Goal: Information Seeking & Learning: Learn about a topic

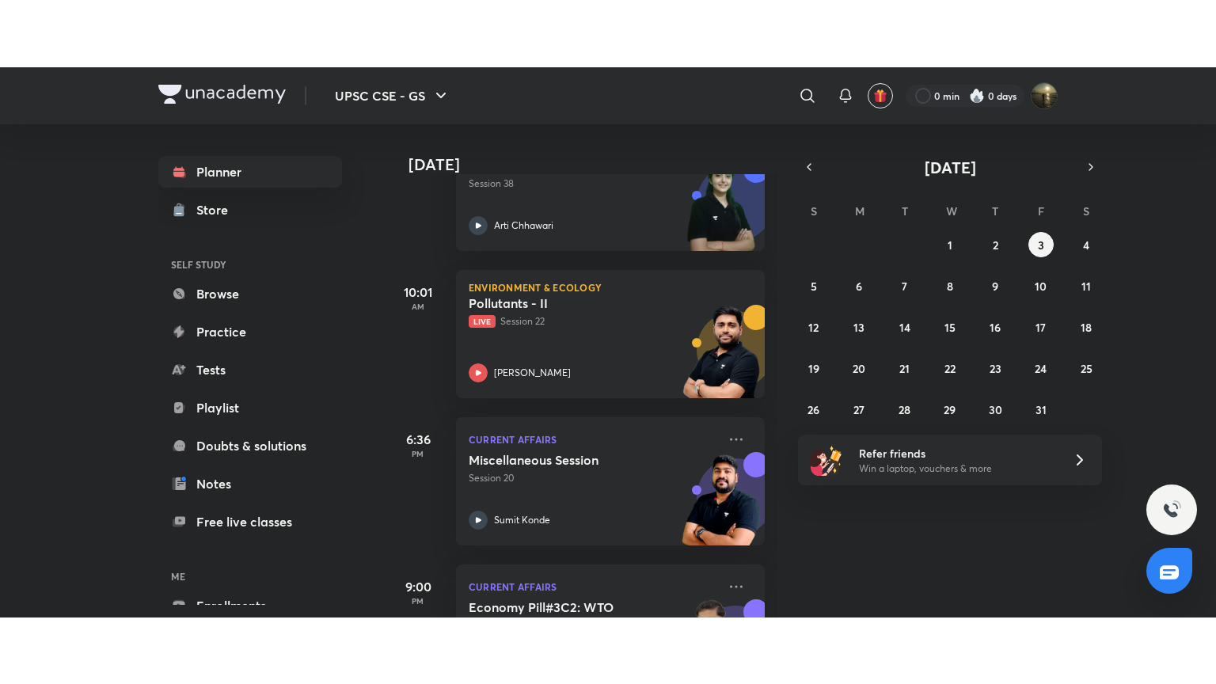
scroll to position [390, 0]
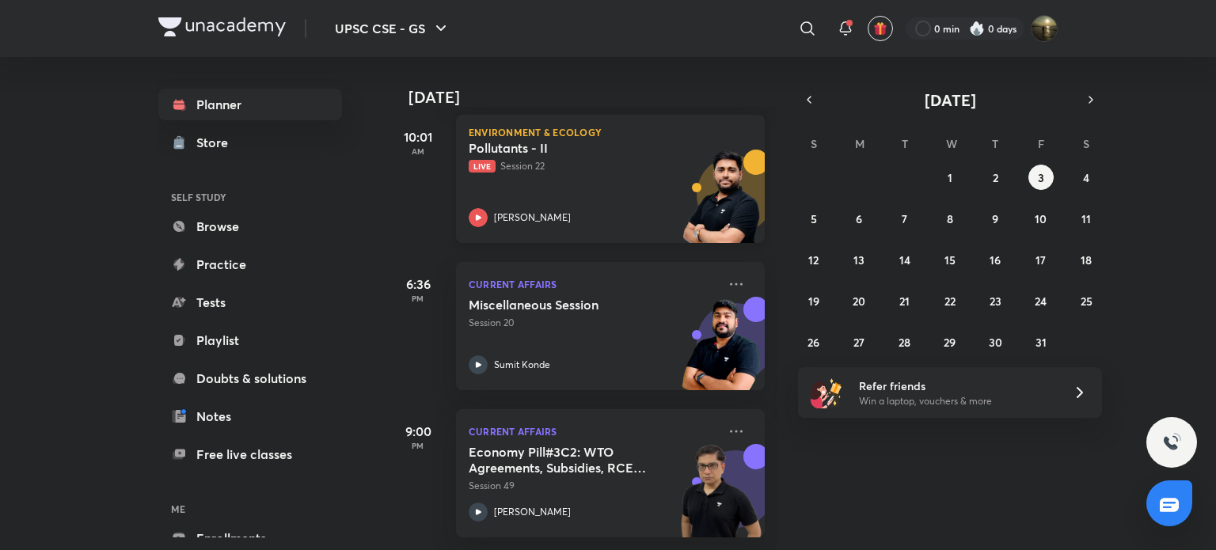
click at [583, 177] on div "Pollutants - II Live Session 22 [PERSON_NAME]" at bounding box center [593, 183] width 249 height 87
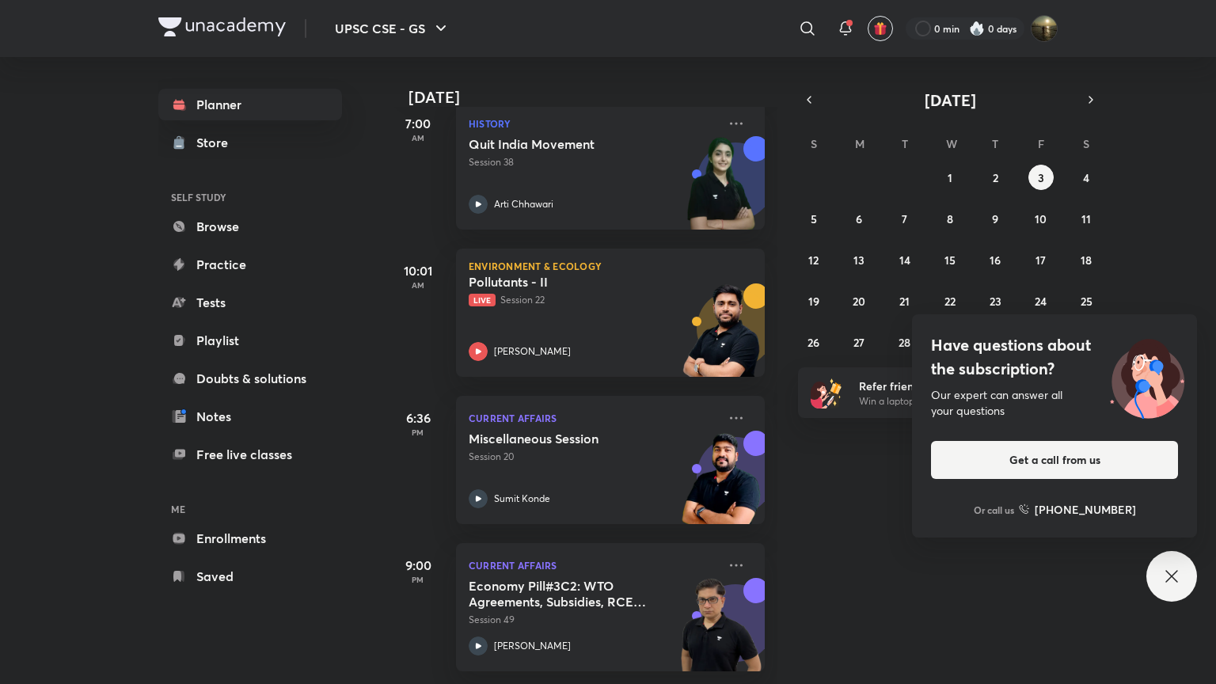
scroll to position [256, 0]
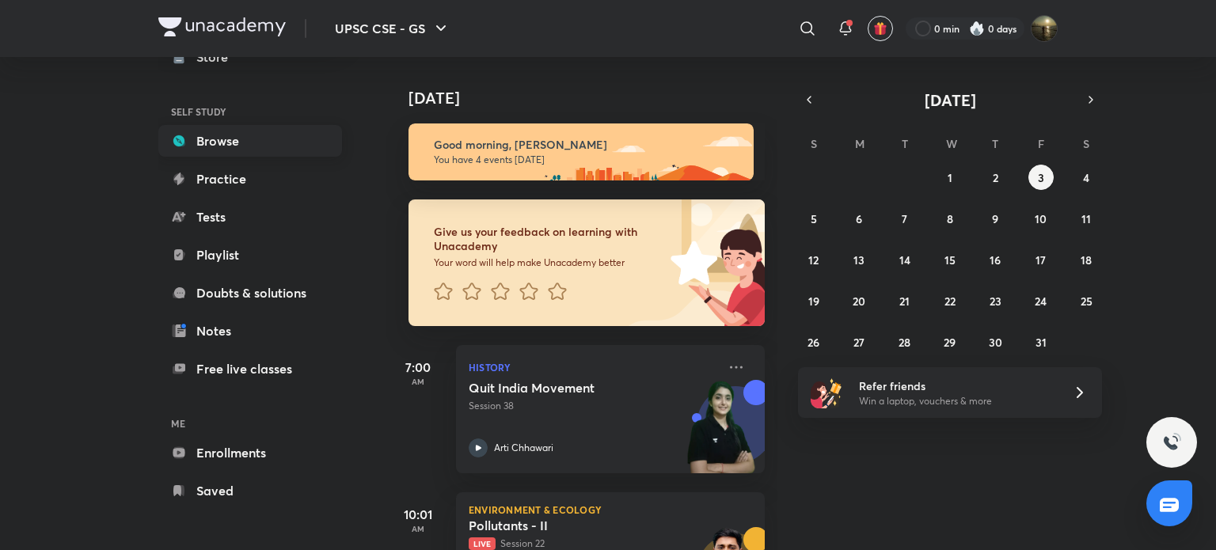
click at [207, 131] on link "Browse" at bounding box center [250, 141] width 184 height 32
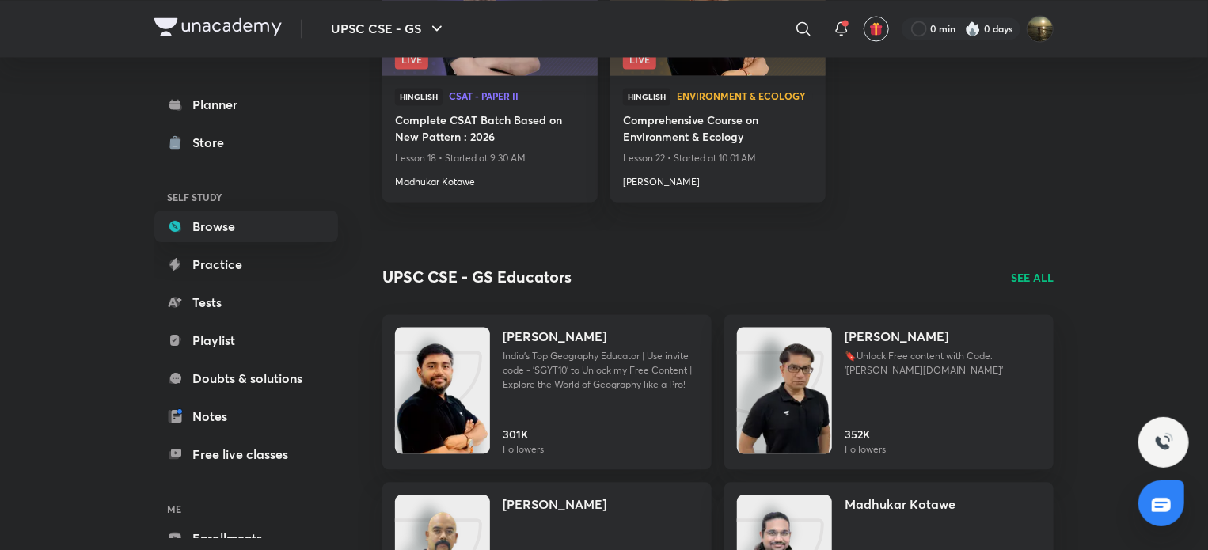
scroll to position [1545, 0]
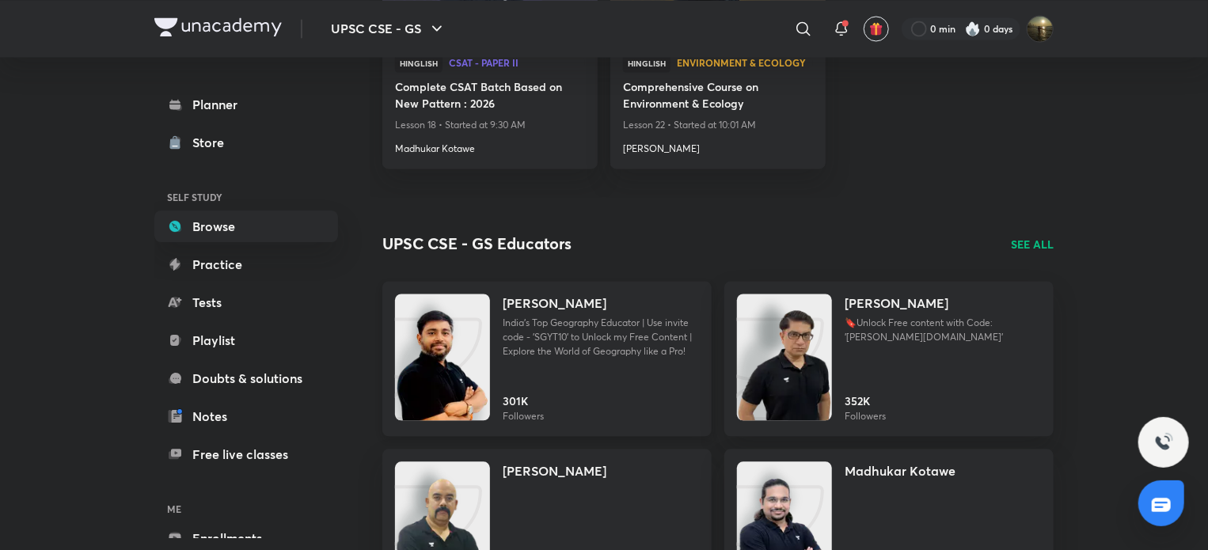
click at [577, 348] on p "India's Top Geography Educator | Use invite code - 'SGYT10' to Unlock my Free C…" at bounding box center [601, 337] width 196 height 43
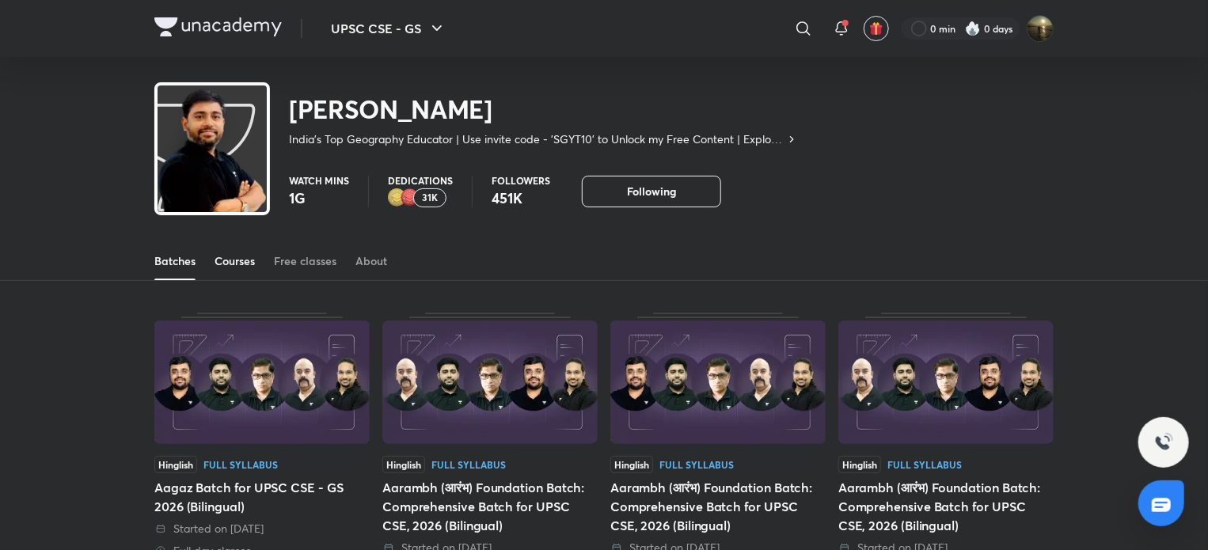
click at [230, 254] on div "Courses" at bounding box center [235, 261] width 40 height 16
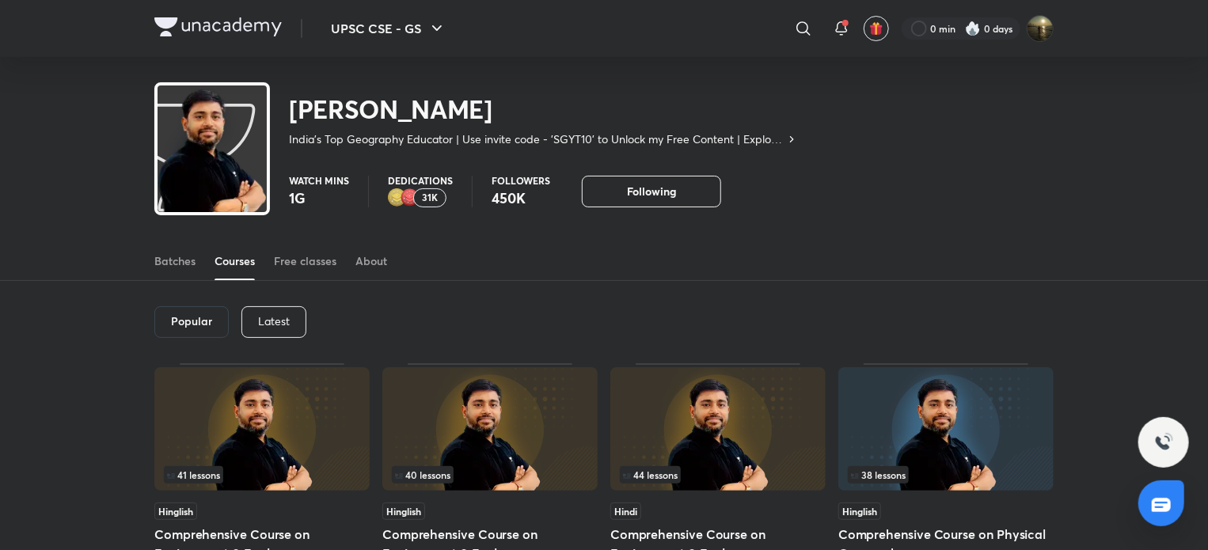
click at [277, 325] on p "Latest" at bounding box center [274, 321] width 32 height 13
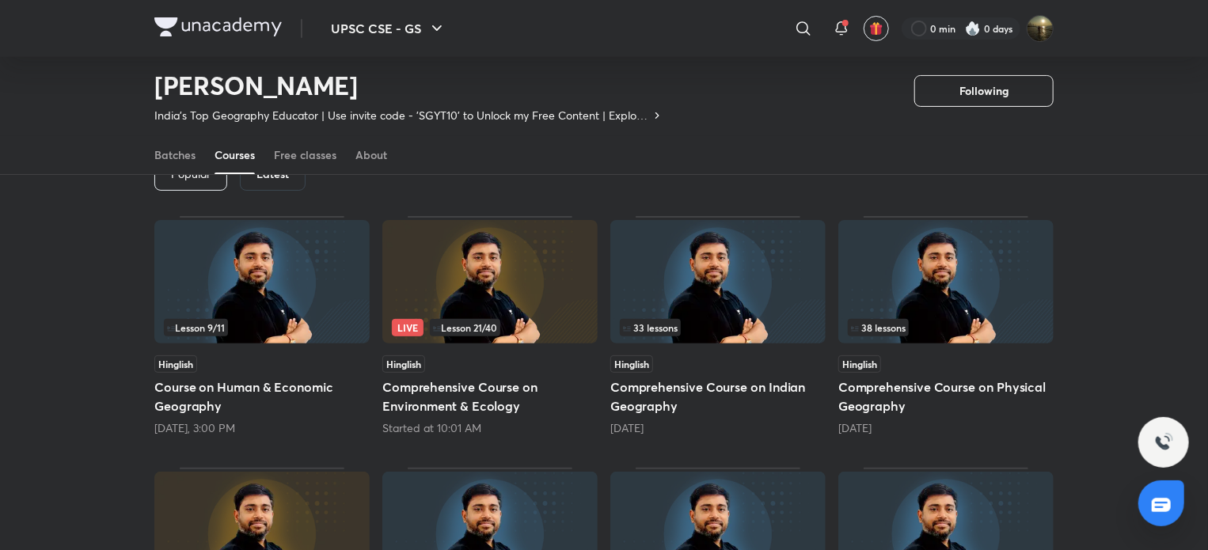
scroll to position [147, 0]
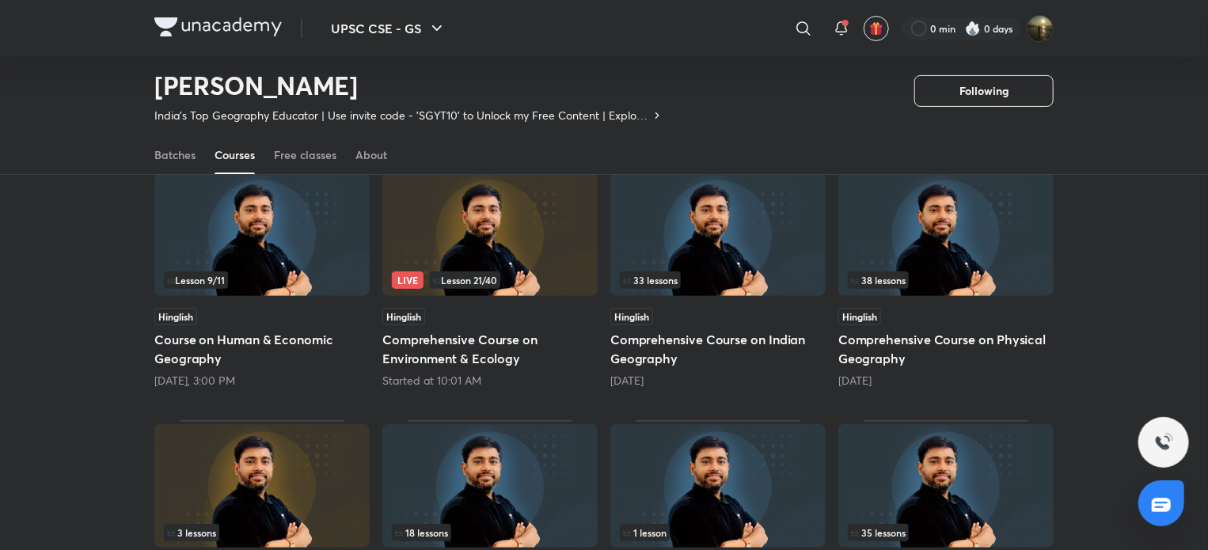
click at [519, 220] on img at bounding box center [489, 235] width 215 height 124
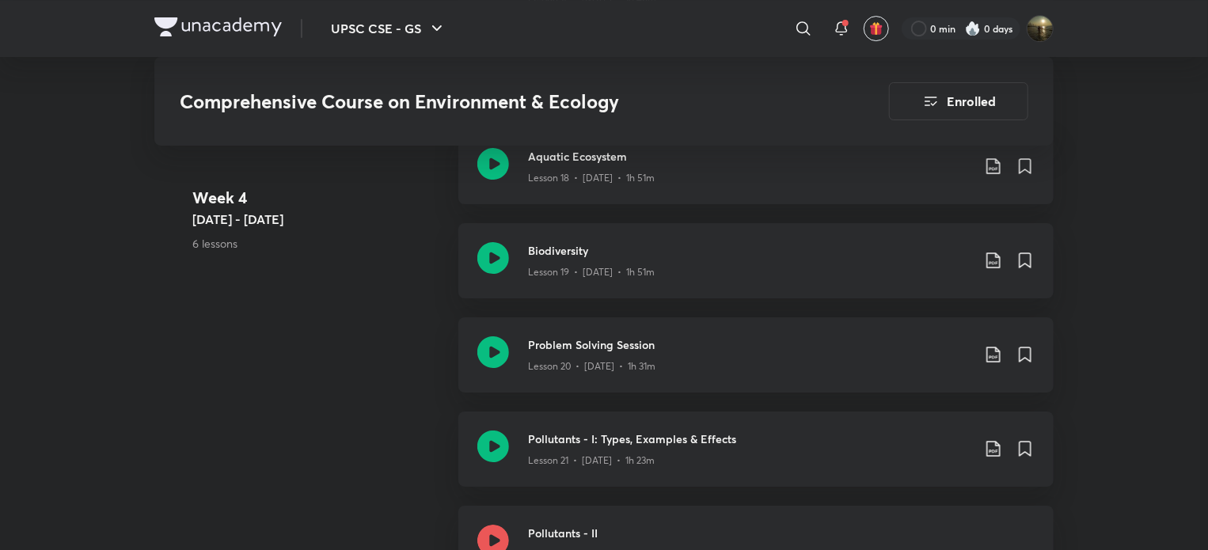
scroll to position [2851, 0]
